Goal: Information Seeking & Learning: Learn about a topic

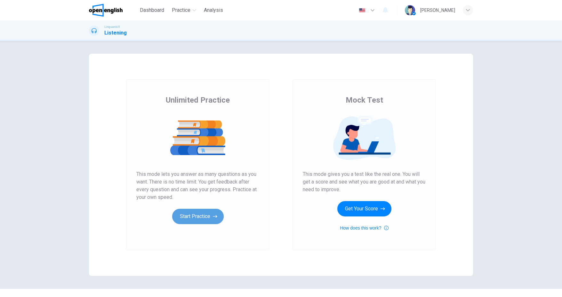
click at [199, 218] on button "Start Practice" at bounding box center [198, 216] width 52 height 15
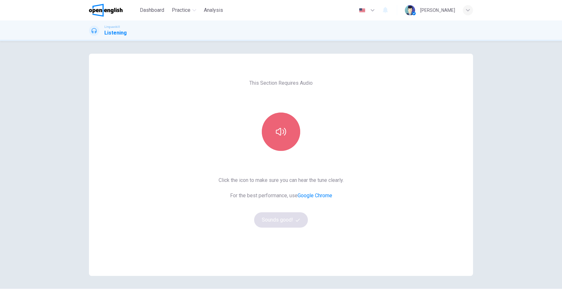
click at [279, 135] on icon "button" at bounding box center [281, 132] width 10 height 8
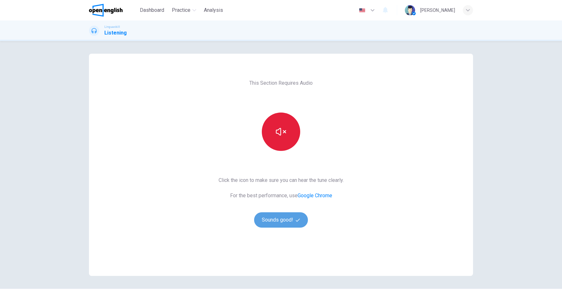
click at [287, 220] on button "Sounds good!" at bounding box center [281, 220] width 54 height 15
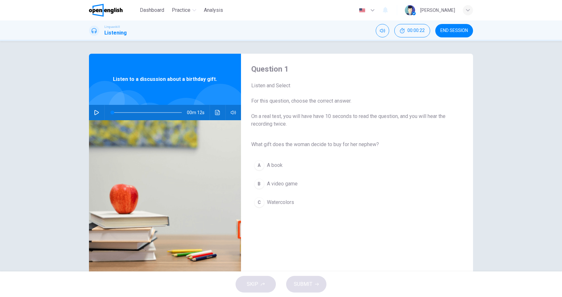
scroll to position [17, 0]
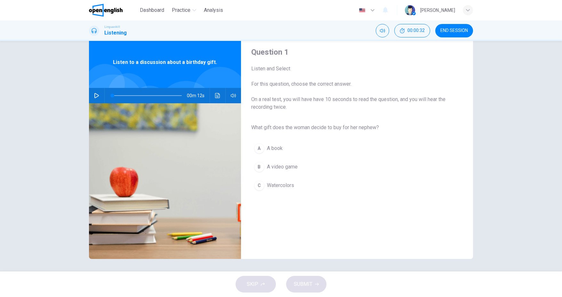
click at [95, 96] on icon "button" at bounding box center [96, 95] width 5 height 5
click at [94, 96] on icon "button" at bounding box center [96, 95] width 5 height 5
type input "*"
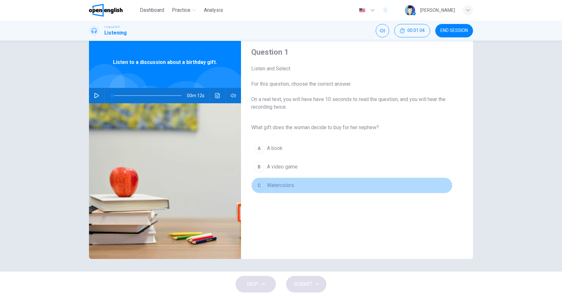
click at [259, 186] on div "C" at bounding box center [259, 186] width 10 height 10
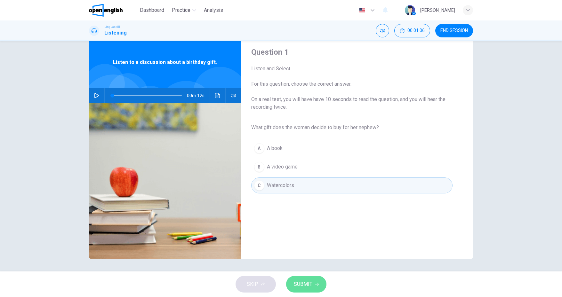
click at [308, 283] on span "SUBMIT" at bounding box center [303, 284] width 19 height 9
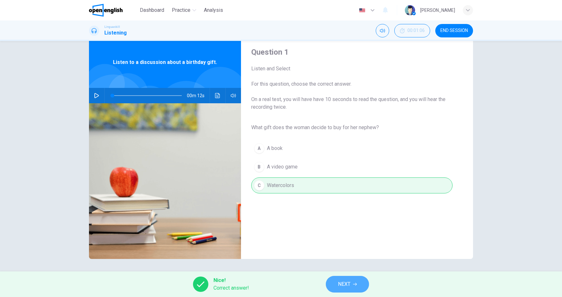
click at [345, 287] on span "NEXT" at bounding box center [344, 284] width 12 height 9
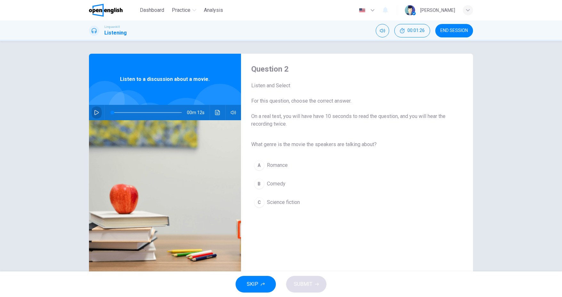
click at [95, 113] on icon "button" at bounding box center [96, 112] width 5 height 5
type input "*"
click at [258, 202] on div "C" at bounding box center [259, 203] width 10 height 10
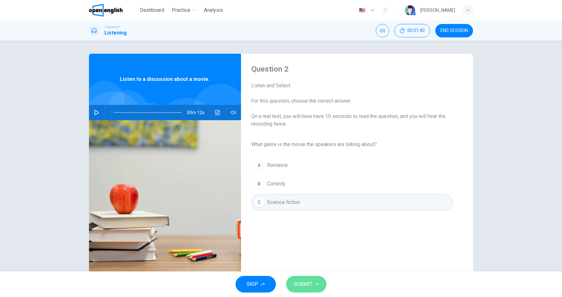
click at [297, 280] on button "SUBMIT" at bounding box center [306, 284] width 40 height 17
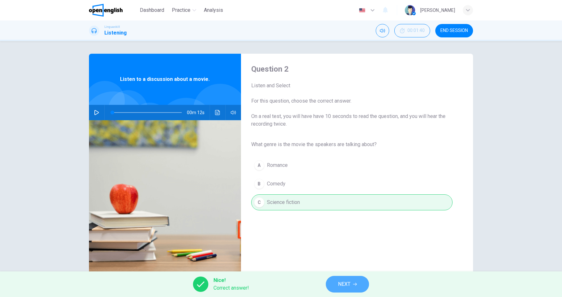
click at [338, 285] on span "NEXT" at bounding box center [344, 284] width 12 height 9
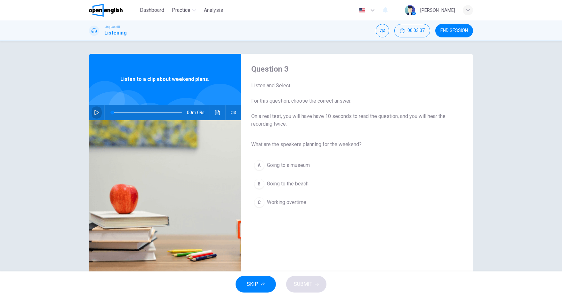
click at [96, 114] on icon "button" at bounding box center [96, 112] width 5 height 5
type input "*"
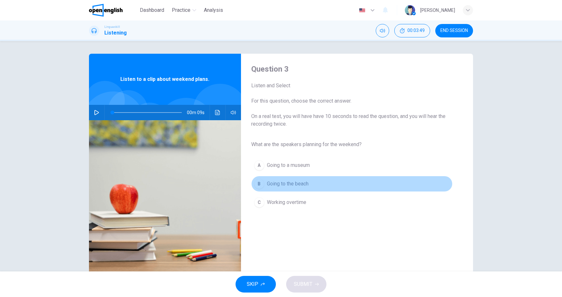
click at [258, 183] on div "B" at bounding box center [259, 184] width 10 height 10
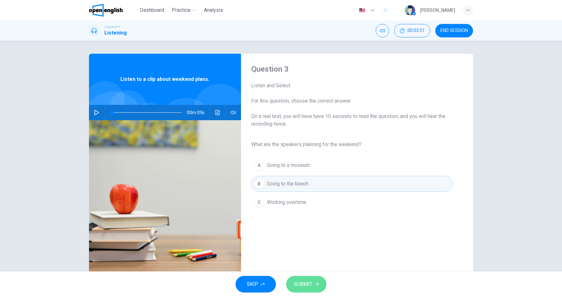
click at [310, 289] on span "SUBMIT" at bounding box center [303, 284] width 19 height 9
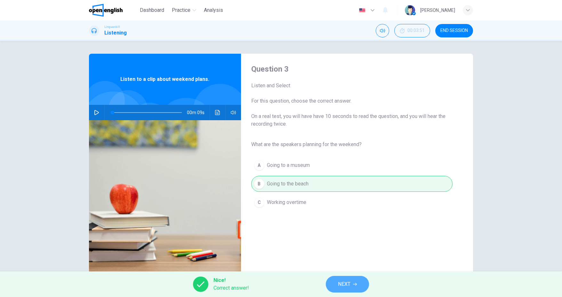
click at [343, 284] on span "NEXT" at bounding box center [344, 284] width 12 height 9
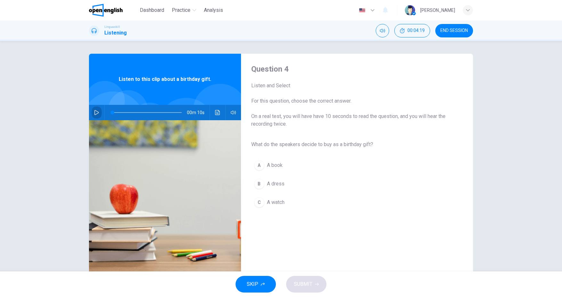
click at [95, 113] on icon "button" at bounding box center [96, 112] width 5 height 5
type input "*"
click at [259, 166] on div "A" at bounding box center [259, 165] width 10 height 10
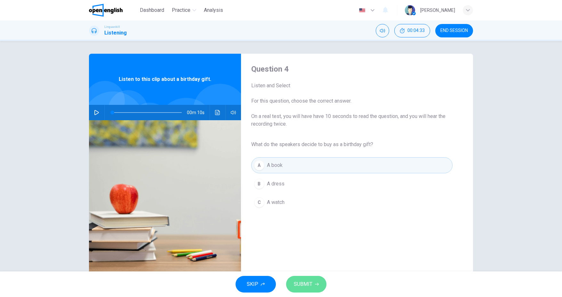
click at [305, 285] on span "SUBMIT" at bounding box center [303, 284] width 19 height 9
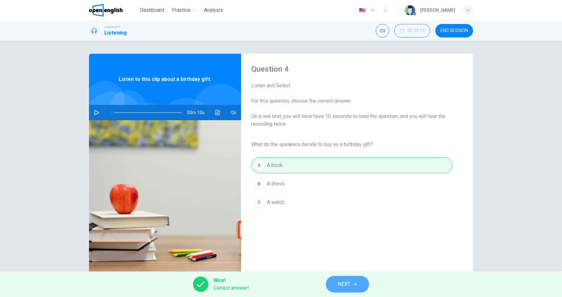
click at [343, 283] on span "NEXT" at bounding box center [344, 284] width 12 height 9
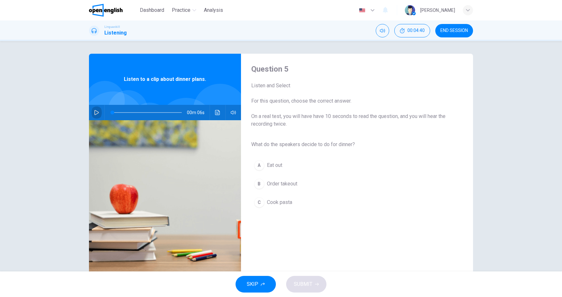
click at [94, 111] on icon "button" at bounding box center [96, 112] width 4 height 5
type input "*"
click at [257, 201] on div "C" at bounding box center [259, 203] width 10 height 10
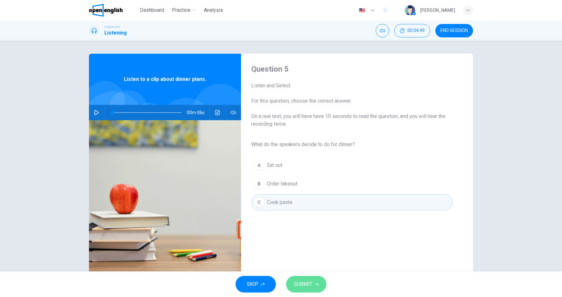
click at [301, 285] on span "SUBMIT" at bounding box center [303, 284] width 19 height 9
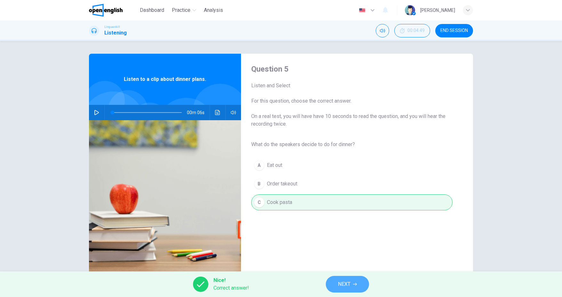
click at [335, 283] on button "NEXT" at bounding box center [347, 284] width 43 height 17
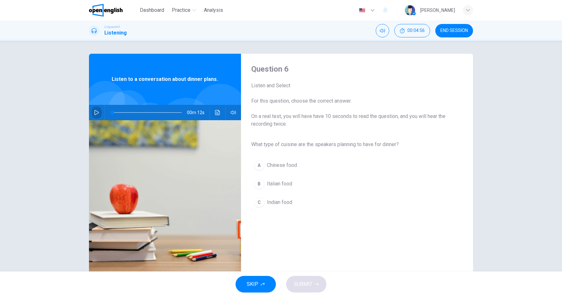
click at [94, 113] on icon "button" at bounding box center [96, 112] width 5 height 5
type input "*"
click at [260, 182] on div "B" at bounding box center [259, 184] width 10 height 10
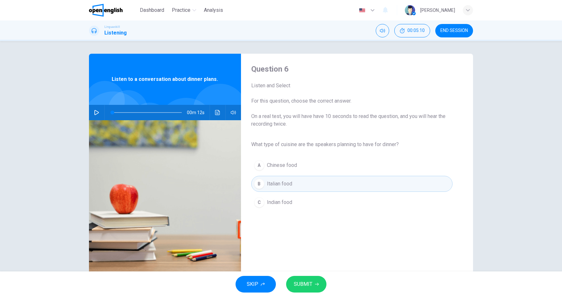
click at [304, 288] on span "SUBMIT" at bounding box center [303, 284] width 19 height 9
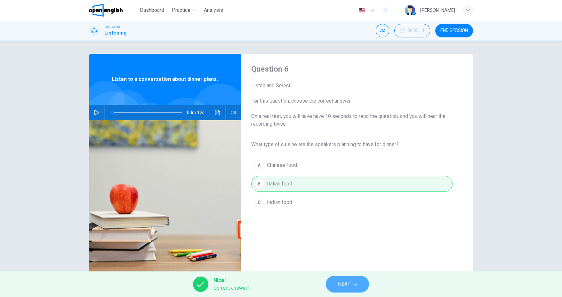
click at [341, 287] on span "NEXT" at bounding box center [344, 284] width 12 height 9
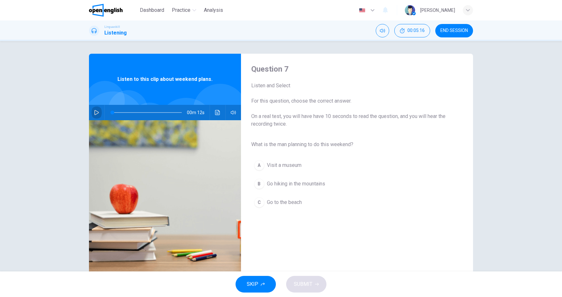
click at [96, 111] on icon "button" at bounding box center [96, 112] width 5 height 5
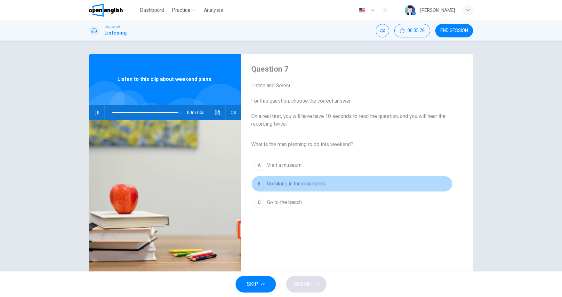
type input "*"
click at [259, 183] on div "B" at bounding box center [259, 184] width 10 height 10
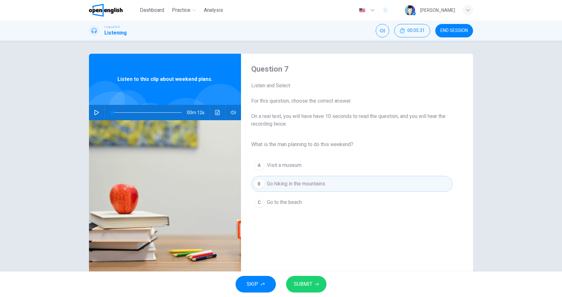
click at [306, 286] on span "SUBMIT" at bounding box center [303, 284] width 19 height 9
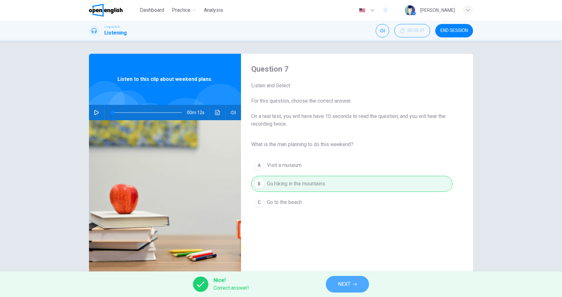
click at [340, 285] on span "NEXT" at bounding box center [344, 284] width 12 height 9
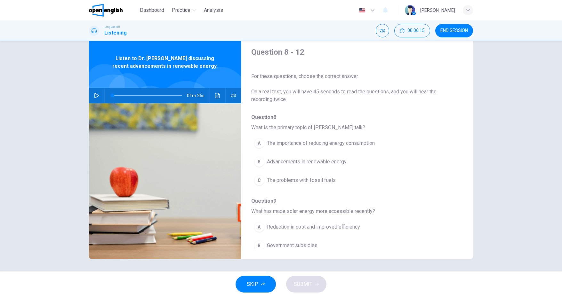
click at [94, 94] on icon "button" at bounding box center [96, 95] width 4 height 5
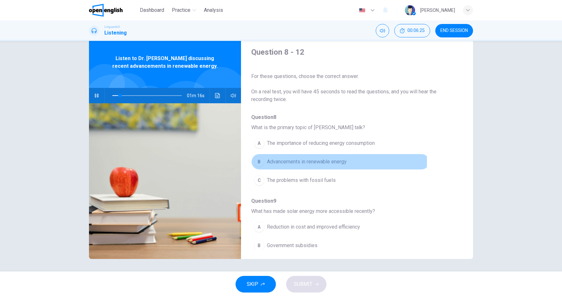
click at [259, 161] on div "B" at bounding box center [259, 162] width 10 height 10
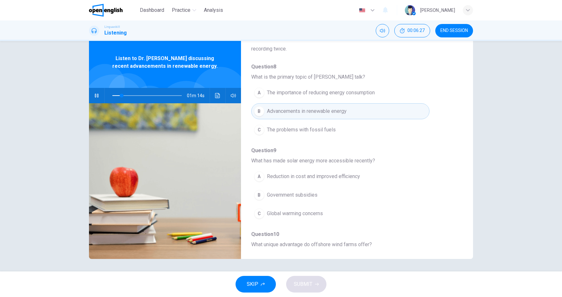
scroll to position [64, 0]
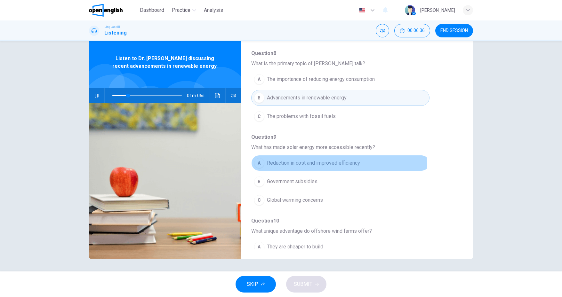
click at [261, 163] on div "A" at bounding box center [259, 163] width 10 height 10
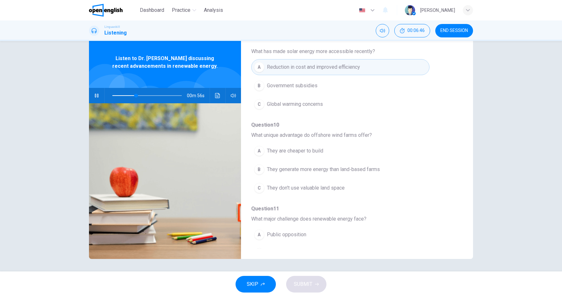
scroll to position [192, 0]
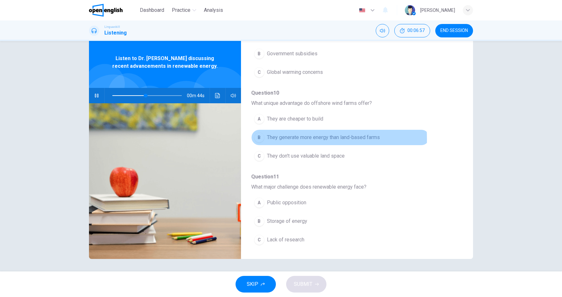
click at [257, 137] on div "B" at bounding box center [259, 138] width 10 height 10
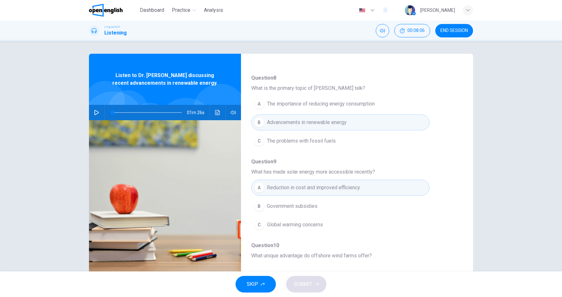
scroll to position [54, 0]
click at [94, 113] on icon "button" at bounding box center [96, 112] width 5 height 5
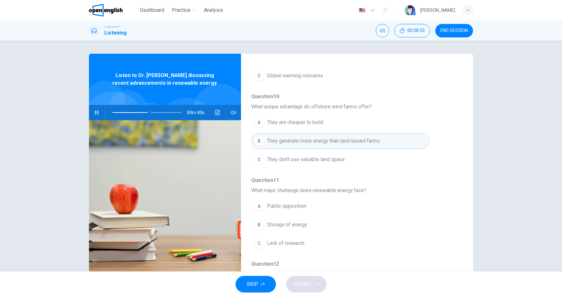
scroll to position [215, 0]
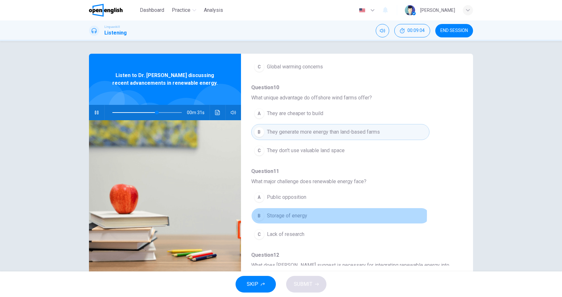
click at [257, 212] on div "B" at bounding box center [259, 216] width 10 height 10
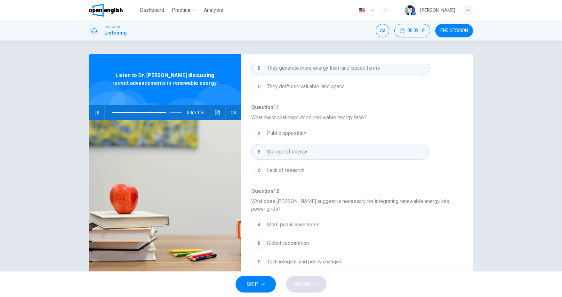
scroll to position [280, 0]
click at [256, 256] on div "C" at bounding box center [259, 261] width 10 height 10
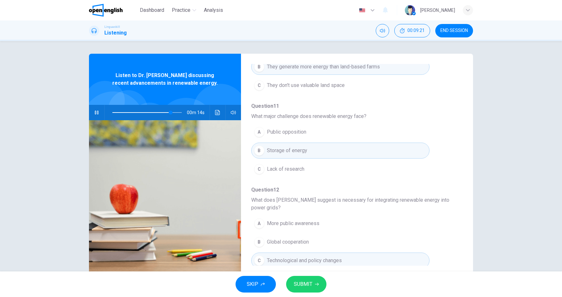
scroll to position [17, 0]
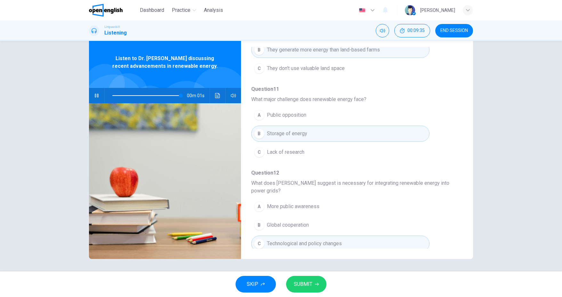
type input "*"
click at [300, 285] on span "SUBMIT" at bounding box center [303, 284] width 19 height 9
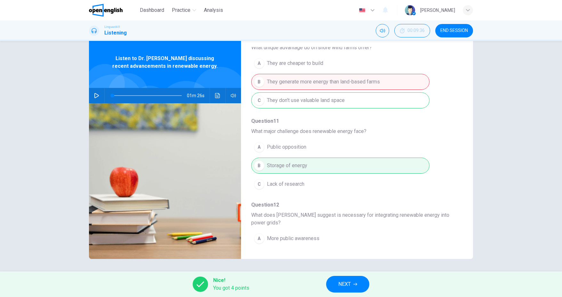
scroll to position [280, 0]
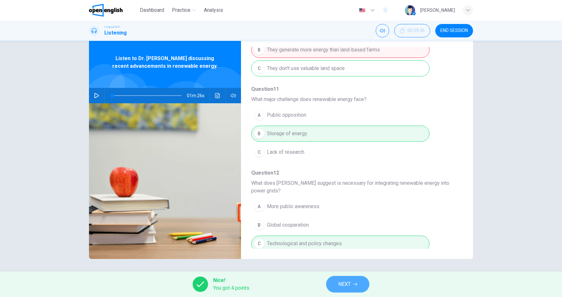
click at [343, 280] on span "NEXT" at bounding box center [344, 284] width 12 height 9
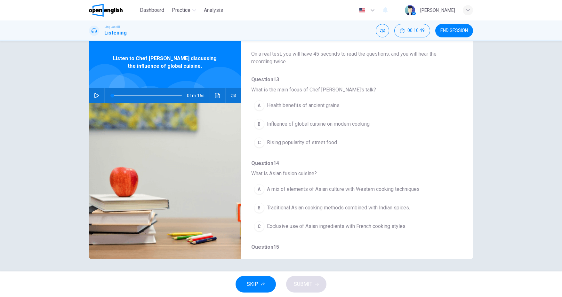
scroll to position [0, 0]
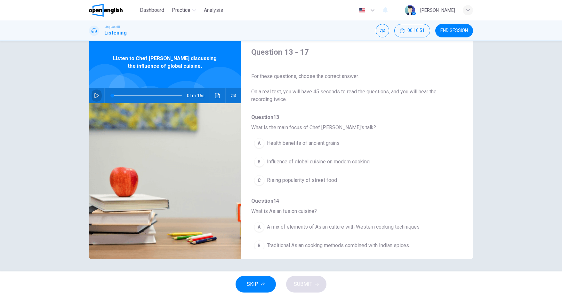
click at [96, 97] on icon "button" at bounding box center [96, 95] width 5 height 5
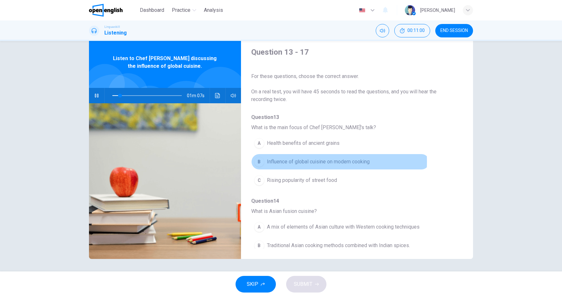
click at [256, 161] on div "B" at bounding box center [259, 162] width 10 height 10
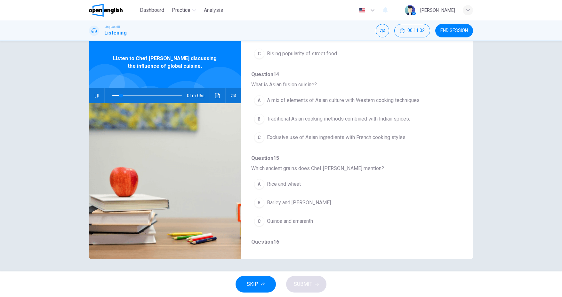
scroll to position [128, 0]
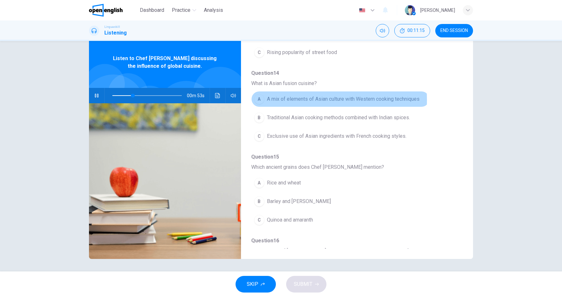
click at [259, 99] on div "A" at bounding box center [259, 99] width 10 height 10
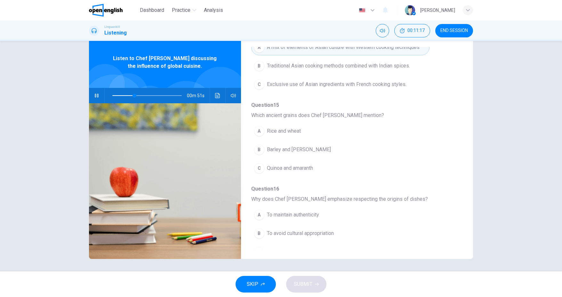
scroll to position [192, 0]
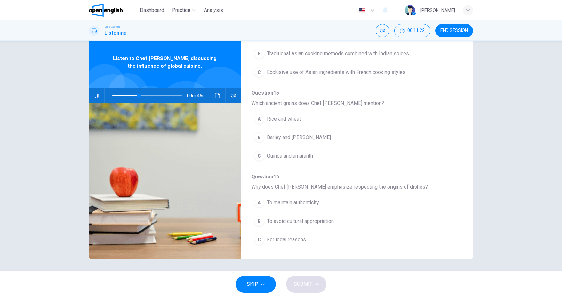
click at [258, 155] on div "C" at bounding box center [259, 156] width 10 height 10
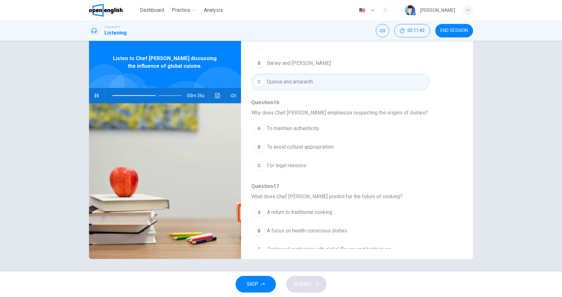
scroll to position [272, 0]
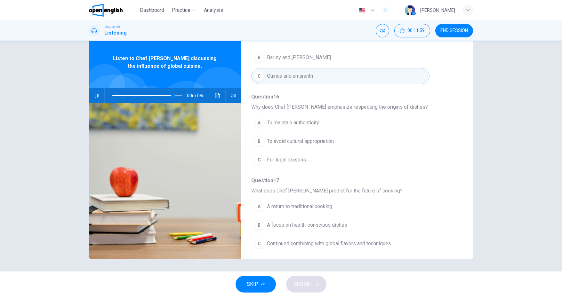
click at [256, 140] on div "B" at bounding box center [259, 141] width 10 height 10
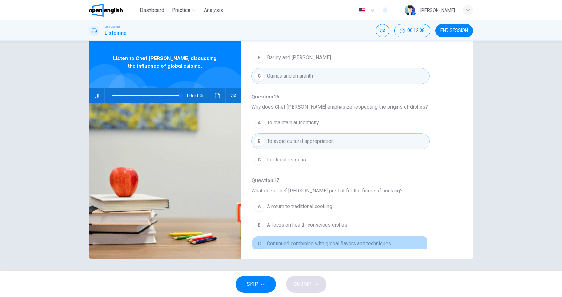
click at [261, 239] on div "C" at bounding box center [259, 244] width 10 height 10
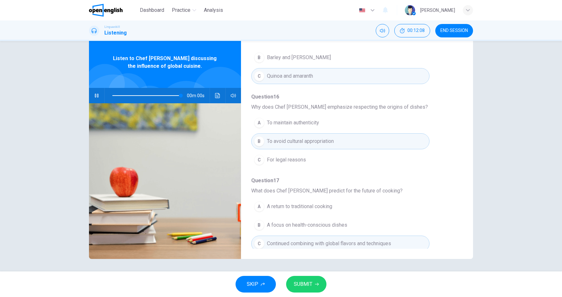
type input "*"
click at [306, 285] on span "SUBMIT" at bounding box center [303, 284] width 19 height 9
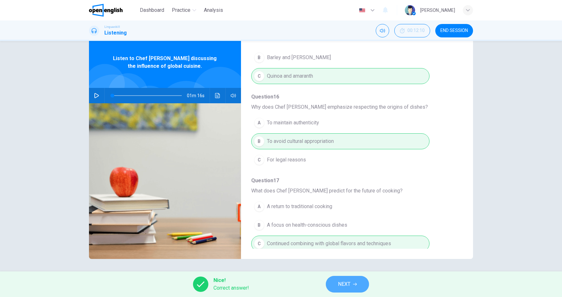
click at [342, 284] on span "NEXT" at bounding box center [344, 284] width 12 height 9
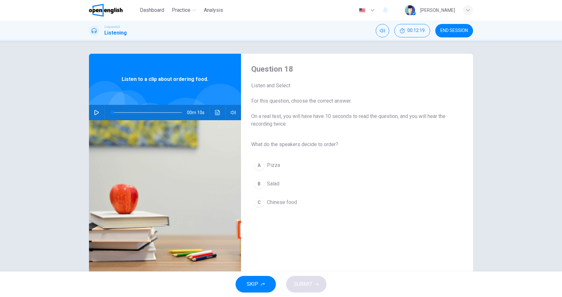
click at [95, 112] on icon "button" at bounding box center [96, 112] width 5 height 5
type input "*"
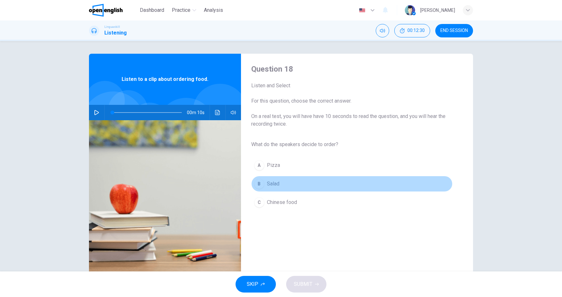
click at [257, 183] on div "B" at bounding box center [259, 184] width 10 height 10
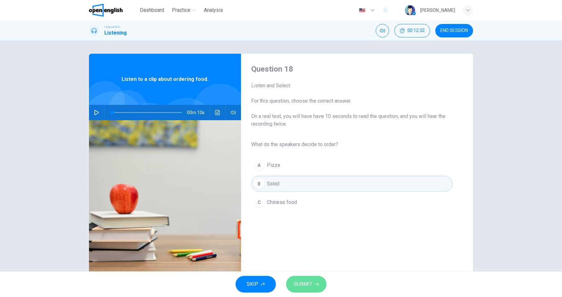
click at [301, 286] on span "SUBMIT" at bounding box center [303, 284] width 19 height 9
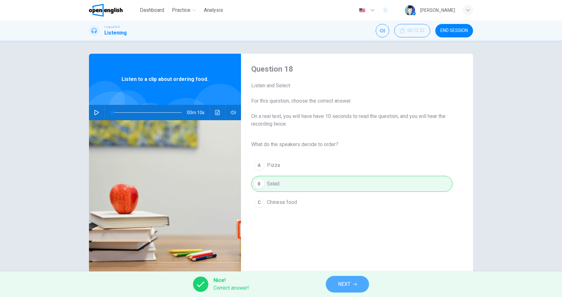
click at [341, 283] on span "NEXT" at bounding box center [344, 284] width 12 height 9
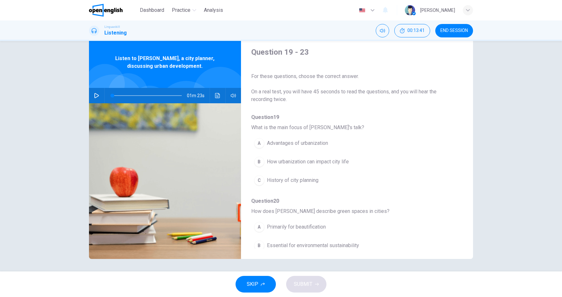
click at [96, 96] on icon "button" at bounding box center [96, 95] width 5 height 5
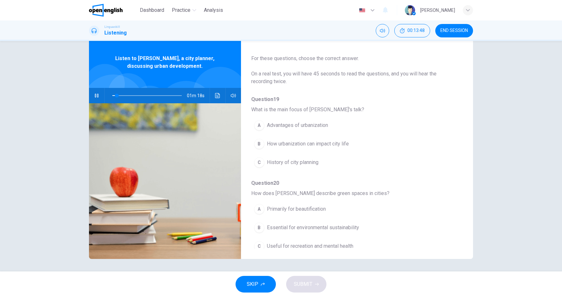
scroll to position [32, 0]
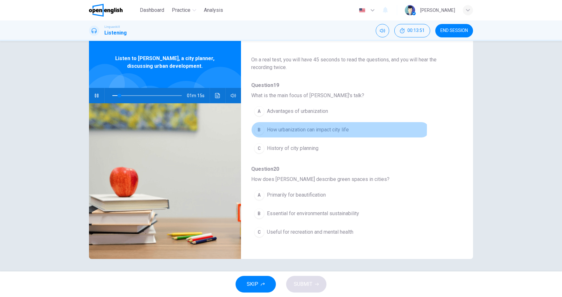
click at [257, 128] on div "B" at bounding box center [259, 130] width 10 height 10
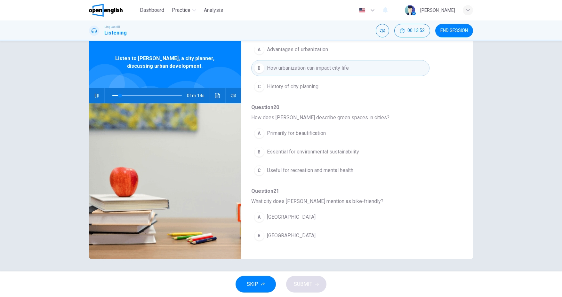
scroll to position [96, 0]
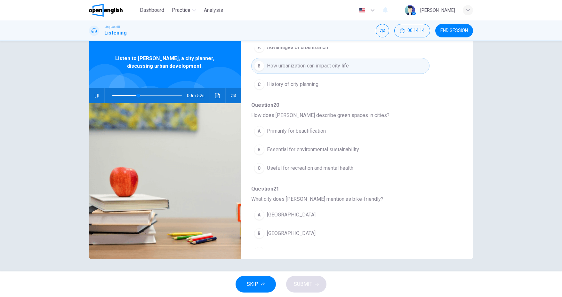
click at [260, 167] on div "C" at bounding box center [259, 168] width 10 height 10
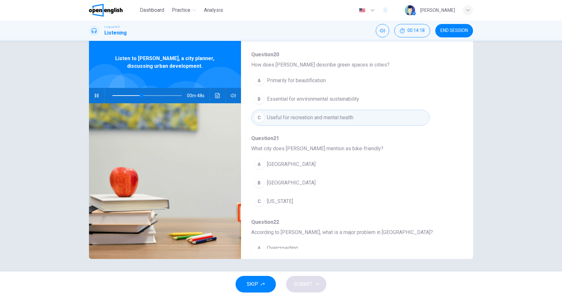
scroll to position [160, 0]
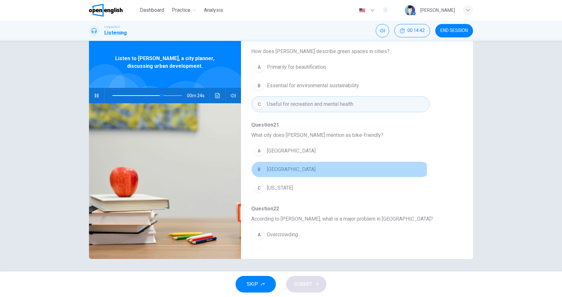
click at [258, 169] on div "B" at bounding box center [259, 170] width 10 height 10
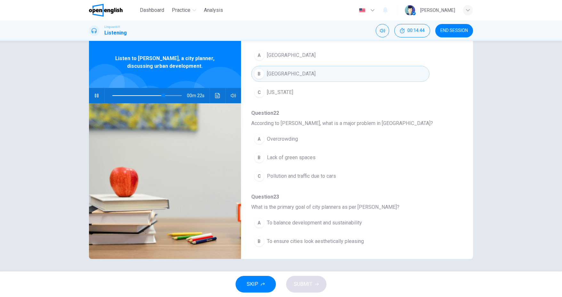
scroll to position [256, 0]
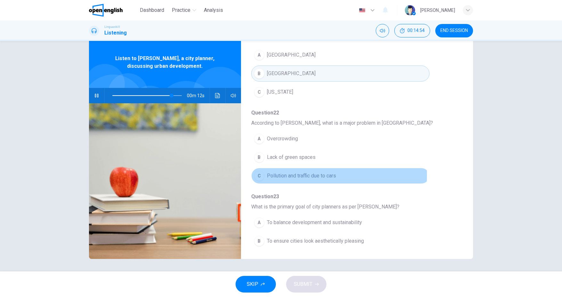
click at [259, 172] on div "C" at bounding box center [259, 176] width 10 height 10
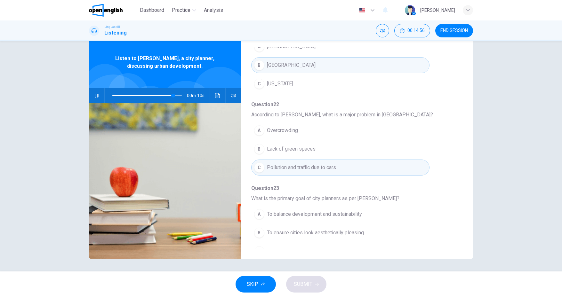
scroll to position [272, 0]
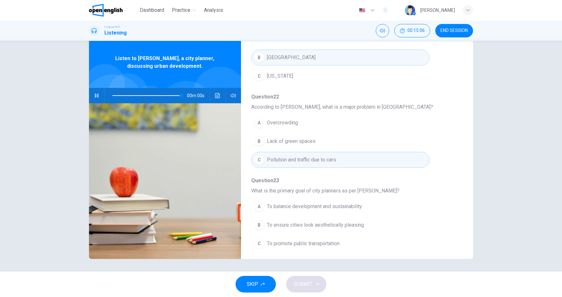
type input "*"
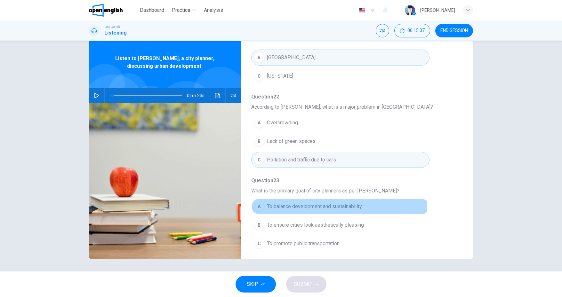
click at [256, 203] on div "A" at bounding box center [259, 207] width 10 height 10
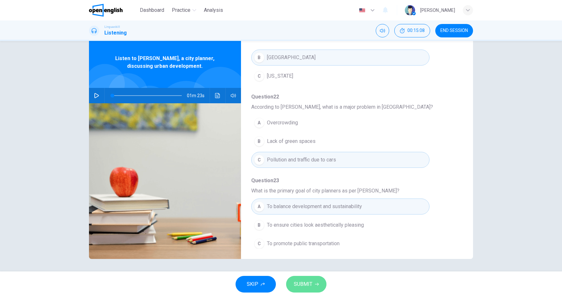
click at [301, 283] on span "SUBMIT" at bounding box center [303, 284] width 19 height 9
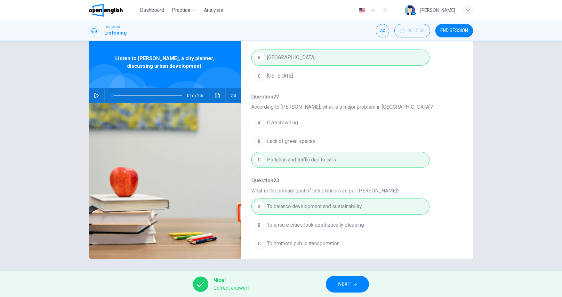
click at [347, 286] on span "NEXT" at bounding box center [344, 284] width 12 height 9
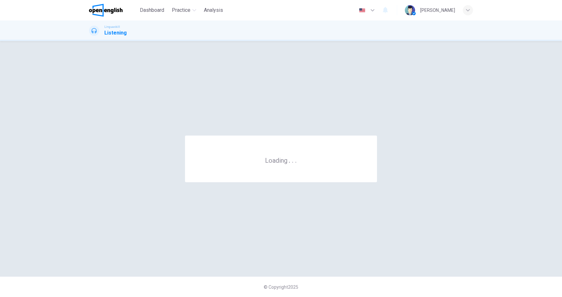
scroll to position [0, 0]
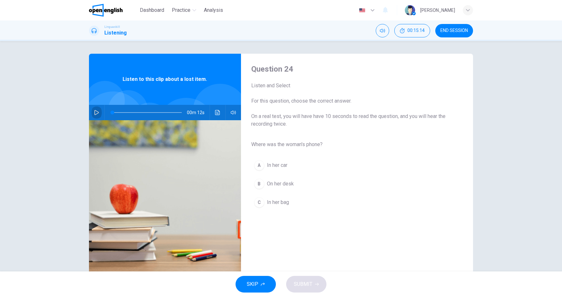
click at [94, 113] on icon "button" at bounding box center [96, 112] width 4 height 5
type input "*"
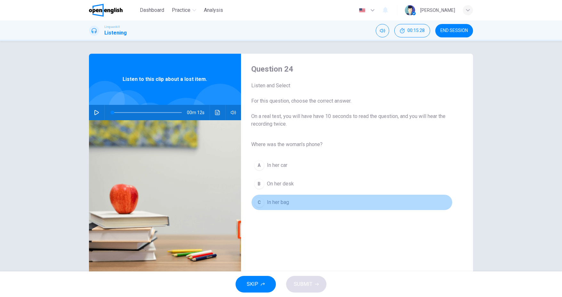
click at [256, 205] on div "C" at bounding box center [259, 203] width 10 height 10
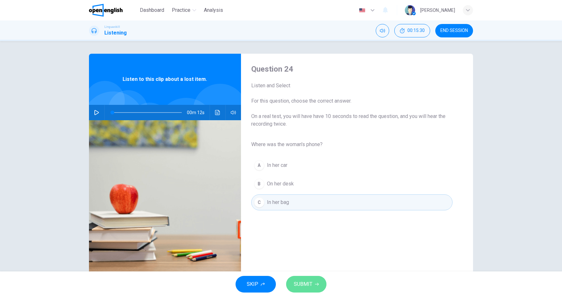
click at [294, 283] on span "SUBMIT" at bounding box center [303, 284] width 19 height 9
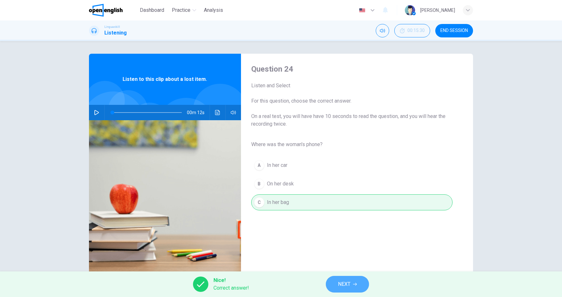
click at [335, 284] on button "NEXT" at bounding box center [347, 284] width 43 height 17
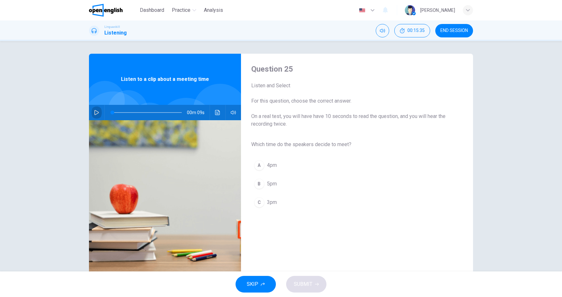
click at [95, 111] on icon "button" at bounding box center [96, 112] width 4 height 5
click at [261, 205] on div "C" at bounding box center [259, 203] width 10 height 10
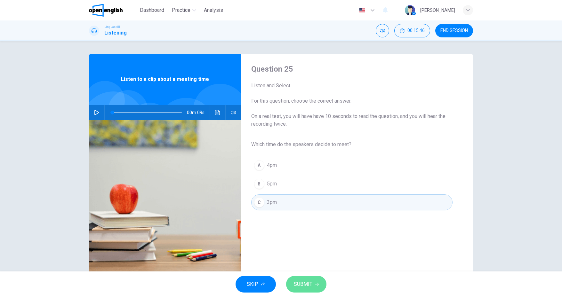
click at [310, 285] on span "SUBMIT" at bounding box center [303, 284] width 19 height 9
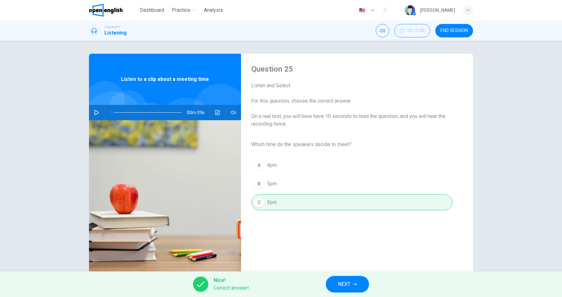
click at [340, 285] on span "NEXT" at bounding box center [344, 284] width 12 height 9
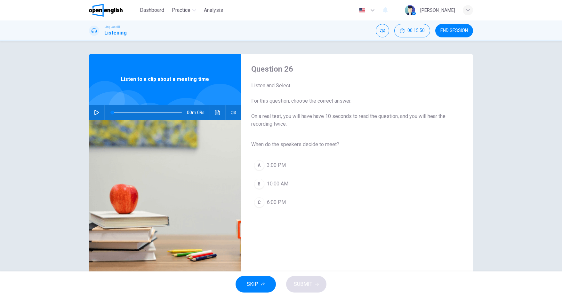
click at [94, 113] on icon "button" at bounding box center [96, 112] width 5 height 5
type input "*"
click at [259, 164] on div "A" at bounding box center [259, 165] width 10 height 10
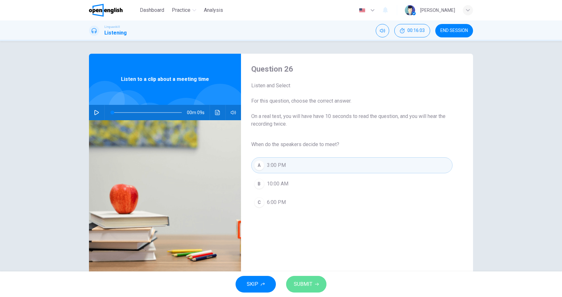
click at [311, 286] on span "SUBMIT" at bounding box center [303, 284] width 19 height 9
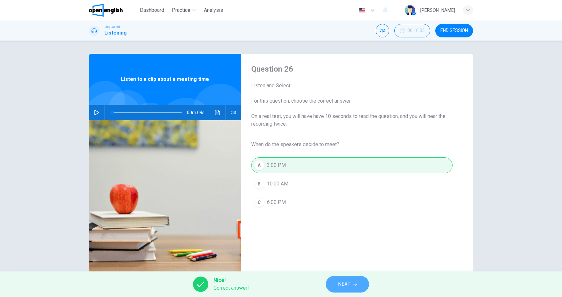
click at [348, 283] on span "NEXT" at bounding box center [344, 284] width 12 height 9
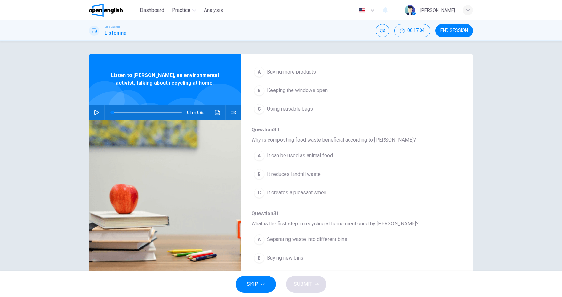
scroll to position [272, 0]
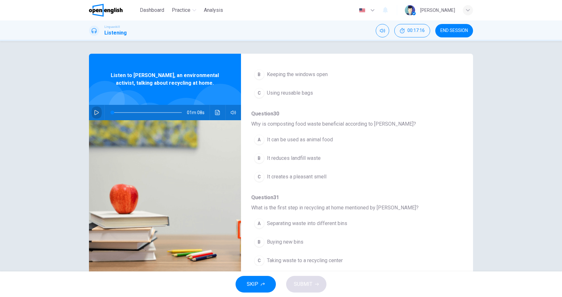
click at [94, 112] on icon "button" at bounding box center [96, 112] width 5 height 5
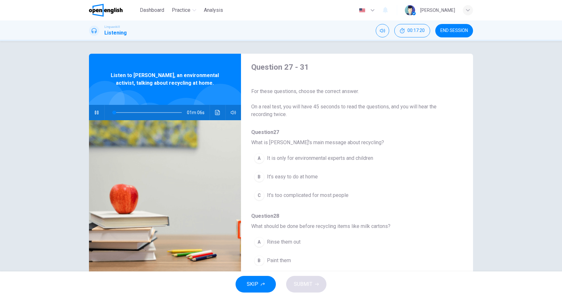
scroll to position [0, 0]
click at [259, 179] on div "B" at bounding box center [259, 179] width 10 height 10
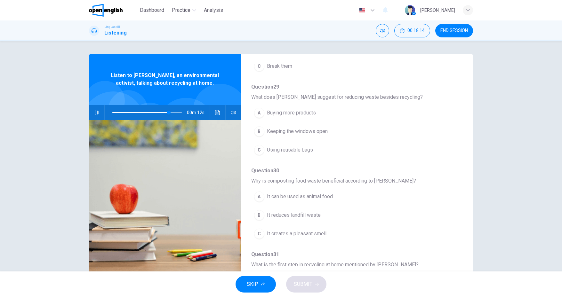
scroll to position [208, 0]
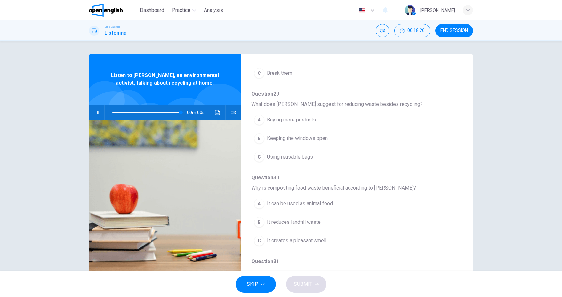
type input "*"
drag, startPoint x: 453, startPoint y: 28, endPoint x: 302, endPoint y: 28, distance: 151.5
click at [453, 28] on span "END SESSION" at bounding box center [455, 30] width 28 height 5
